Goal: Navigation & Orientation: Find specific page/section

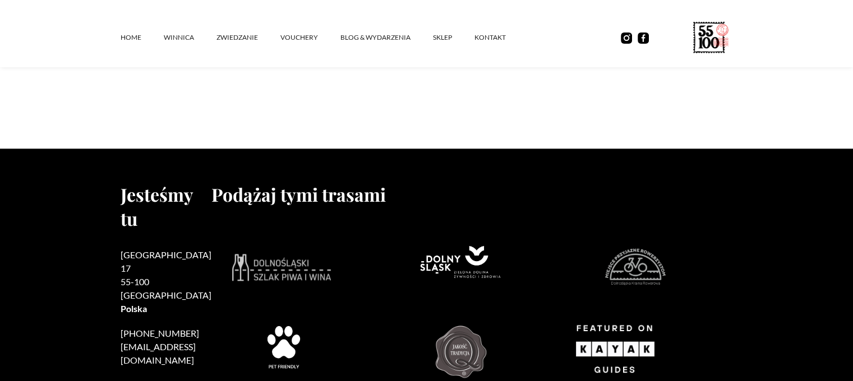
scroll to position [1552, 0]
drag, startPoint x: 235, startPoint y: 203, endPoint x: 322, endPoint y: 201, distance: 86.9
copy h1 "Winnicy 55-100"
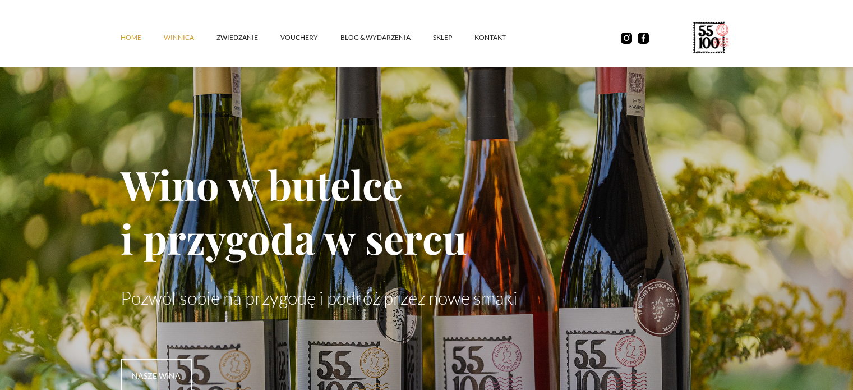
click at [183, 39] on link "winnica" at bounding box center [190, 38] width 53 height 34
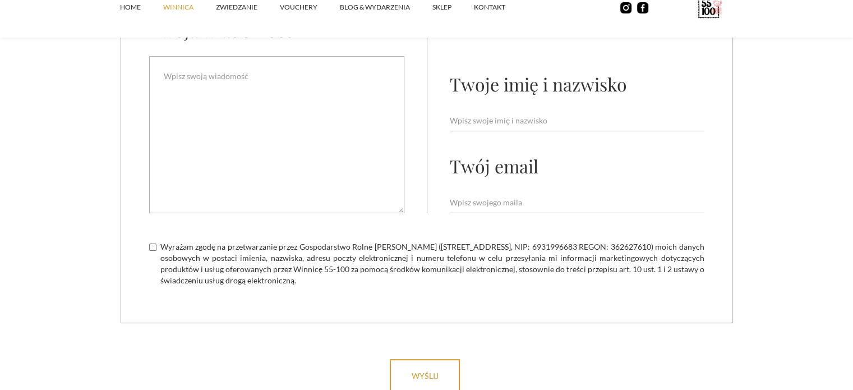
scroll to position [4649, 0]
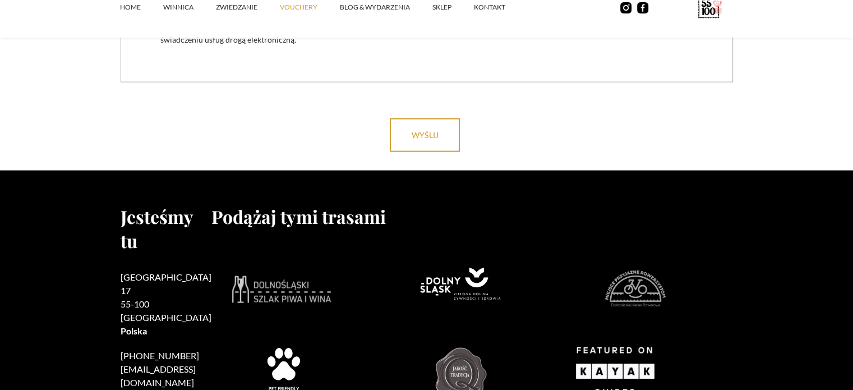
scroll to position [2459, 0]
